Goal: Check status: Check status

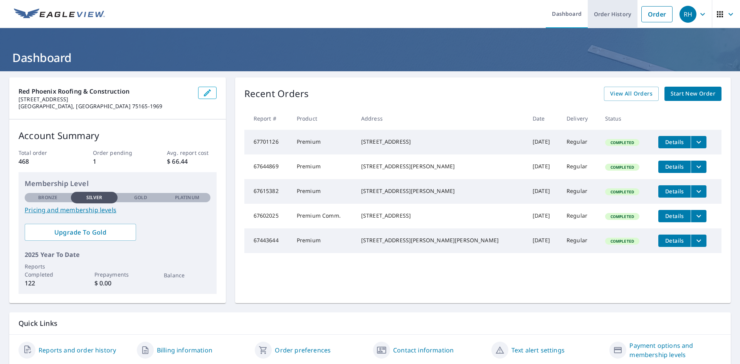
click at [616, 13] on link "Order History" at bounding box center [613, 14] width 50 height 28
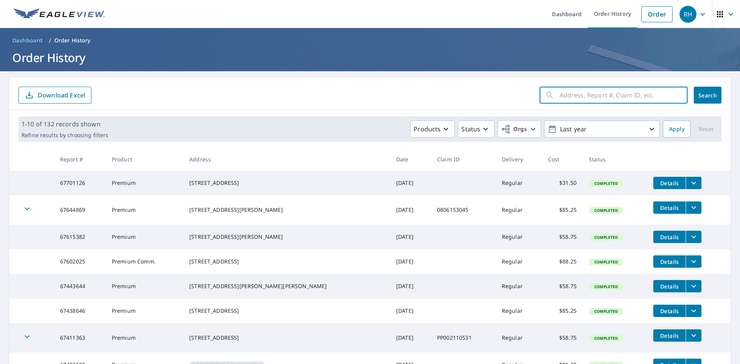
click at [563, 98] on input "text" at bounding box center [624, 95] width 128 height 22
type input "411"
click button "Search" at bounding box center [708, 95] width 28 height 17
